Goal: Information Seeking & Learning: Learn about a topic

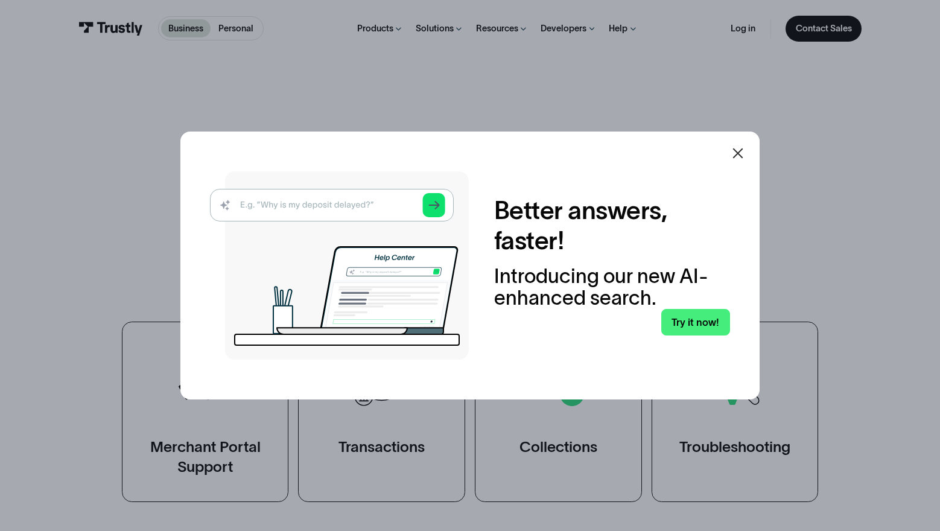
click at [318, 206] on img at bounding box center [339, 265] width 259 height 188
click at [288, 203] on img at bounding box center [339, 265] width 259 height 188
click at [251, 197] on img at bounding box center [339, 265] width 259 height 188
click at [222, 201] on img at bounding box center [339, 265] width 259 height 188
click at [710, 311] on link "Try it now!" at bounding box center [695, 322] width 69 height 26
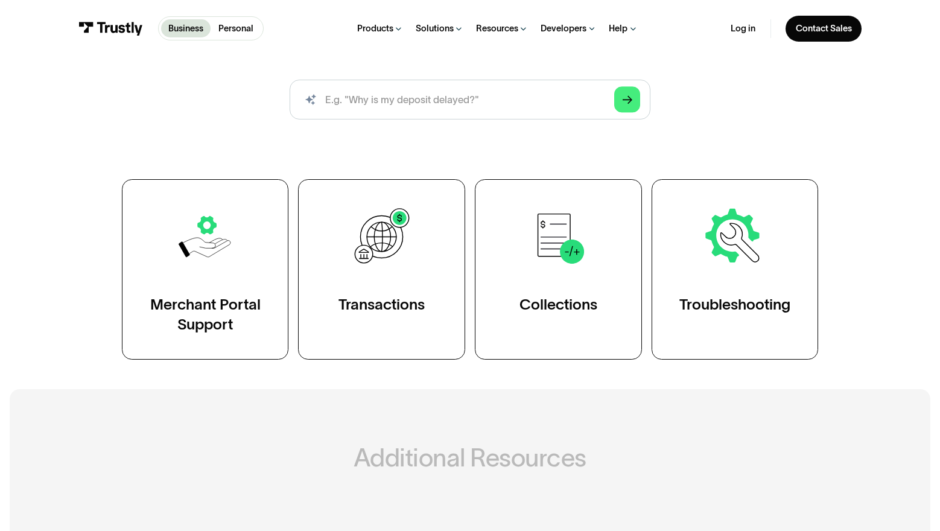
scroll to position [168, 0]
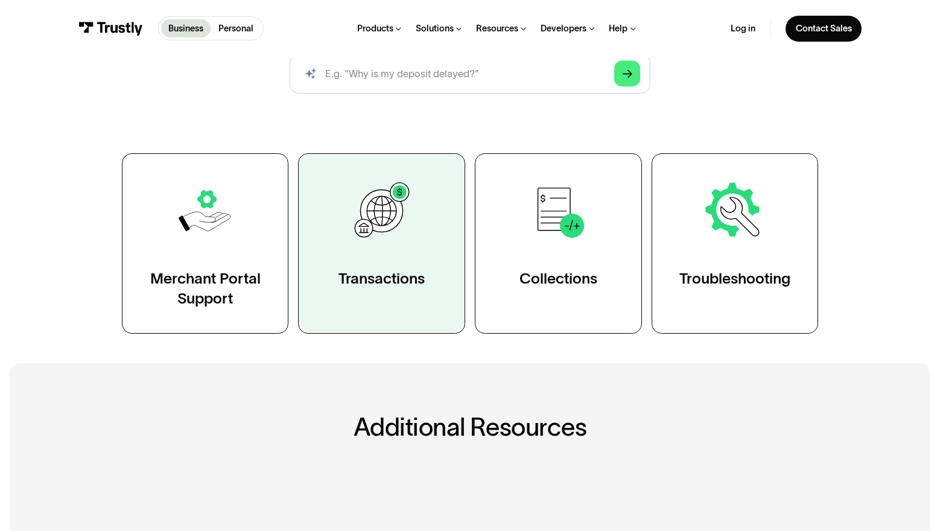
click at [387, 232] on img at bounding box center [381, 210] width 65 height 65
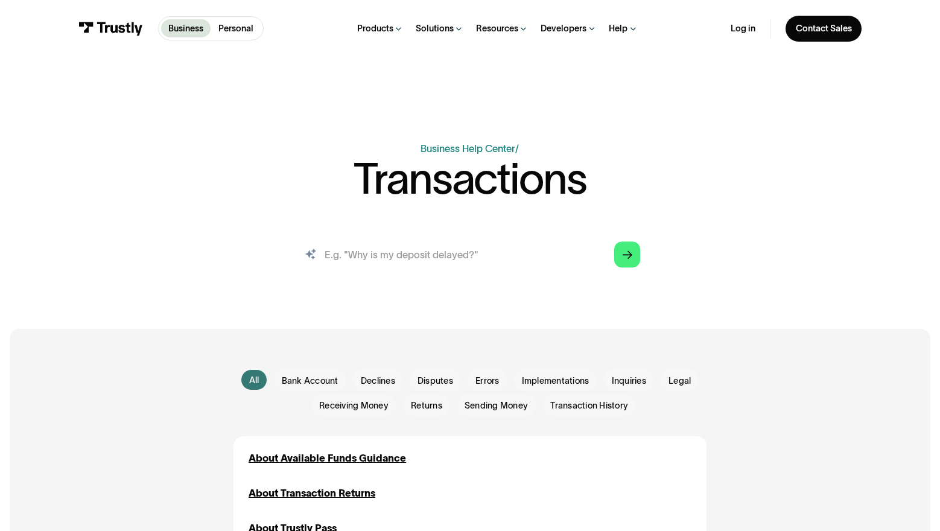
click at [394, 261] on input "search" at bounding box center [469, 255] width 361 height 40
type input "guranteed decisions"
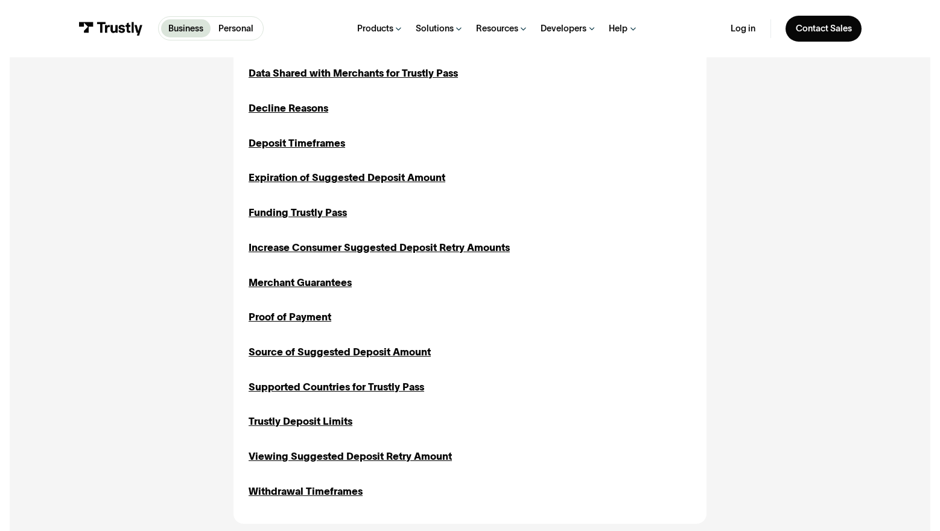
scroll to position [592, 0]
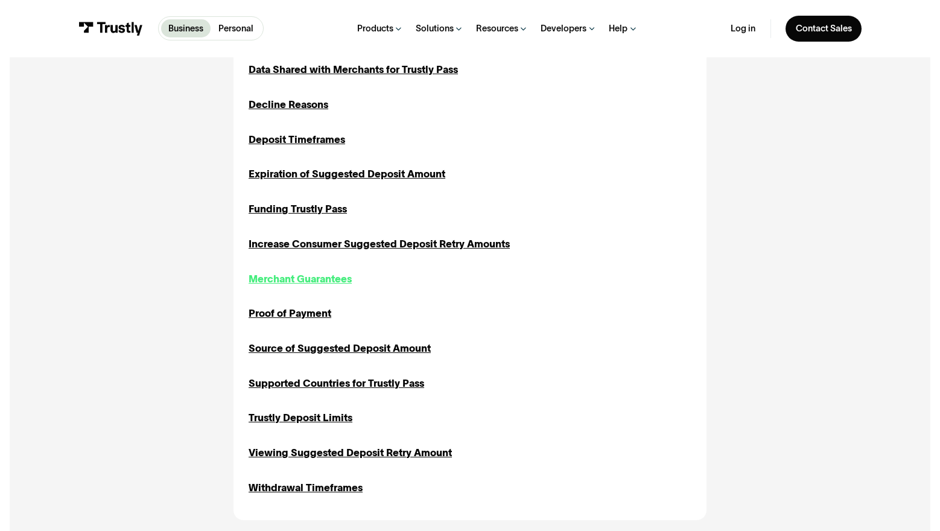
click at [328, 278] on div "Merchant Guarantees" at bounding box center [299, 278] width 103 height 15
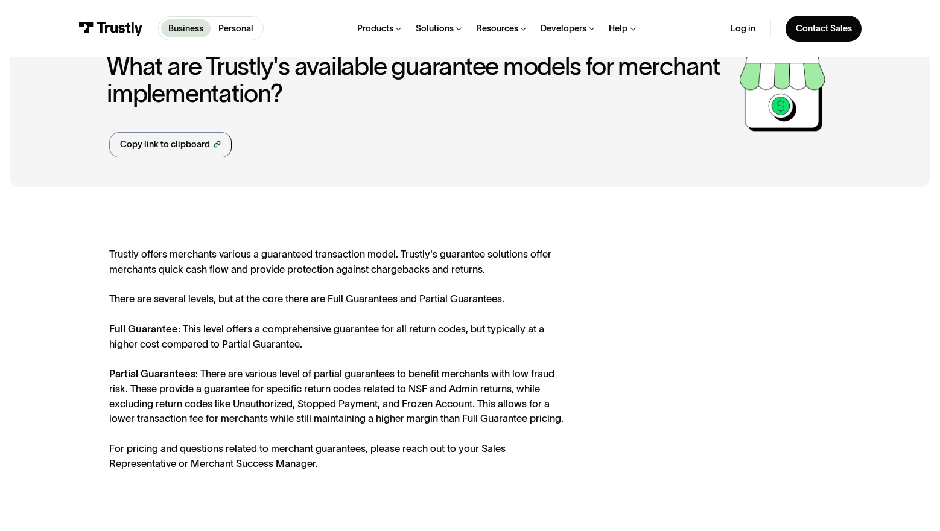
scroll to position [82, 0]
